Goal: Browse casually: Explore the website without a specific task or goal

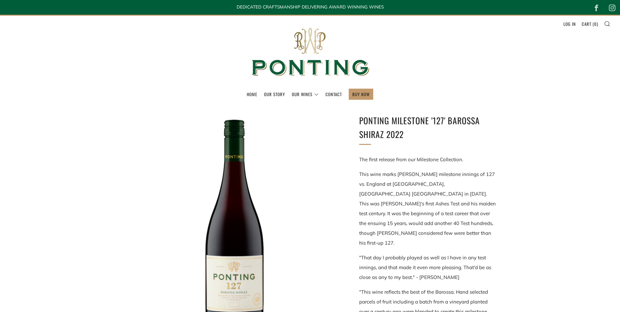
click at [252, 94] on link "Home" at bounding box center [252, 94] width 10 height 10
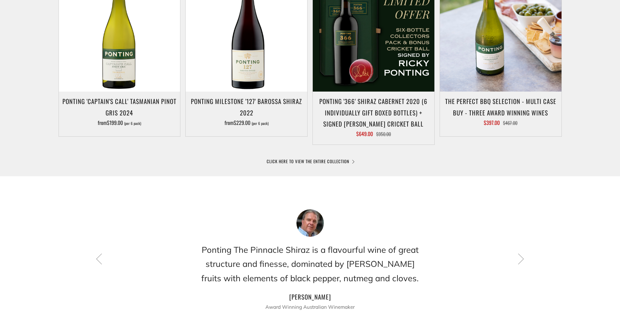
scroll to position [381, 0]
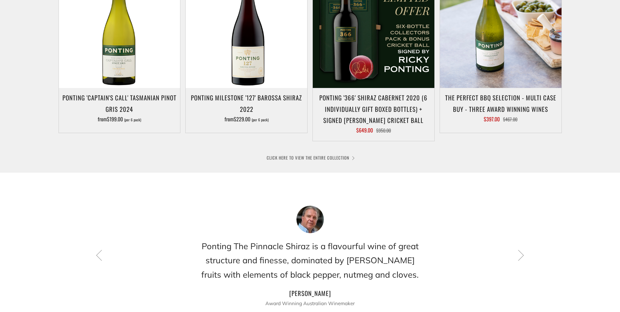
click at [335, 158] on link "CLICK HERE TO VIEW THE ENTIRE COLLECTION" at bounding box center [310, 157] width 87 height 7
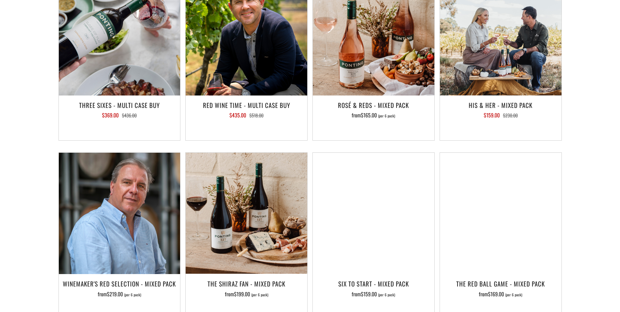
scroll to position [1123, 0]
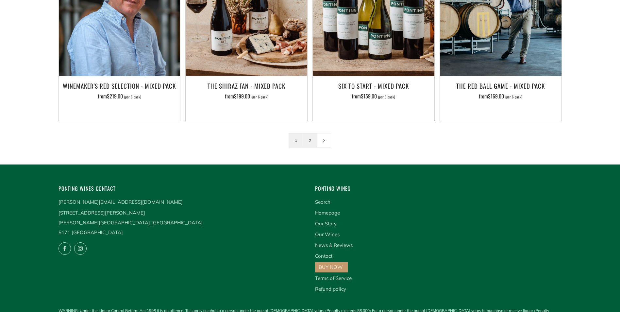
click at [308, 133] on link "2" at bounding box center [310, 140] width 14 height 14
